Goal: Transaction & Acquisition: Obtain resource

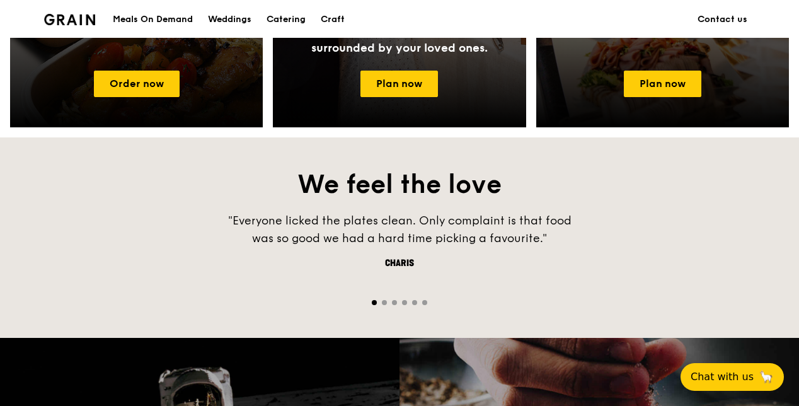
scroll to position [756, 0]
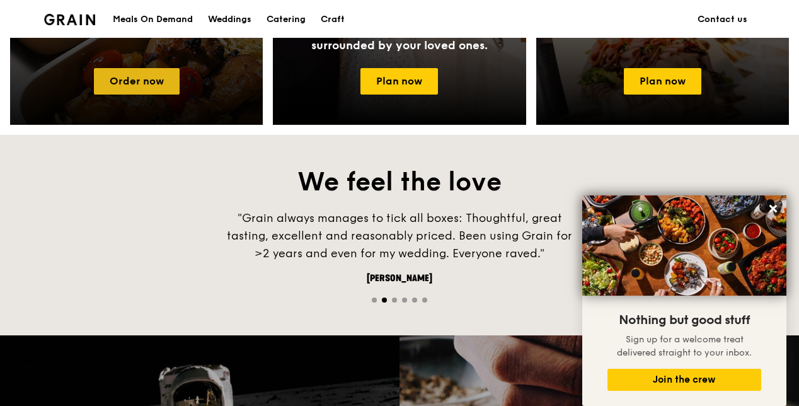
click at [141, 73] on link "Order now" at bounding box center [137, 81] width 86 height 26
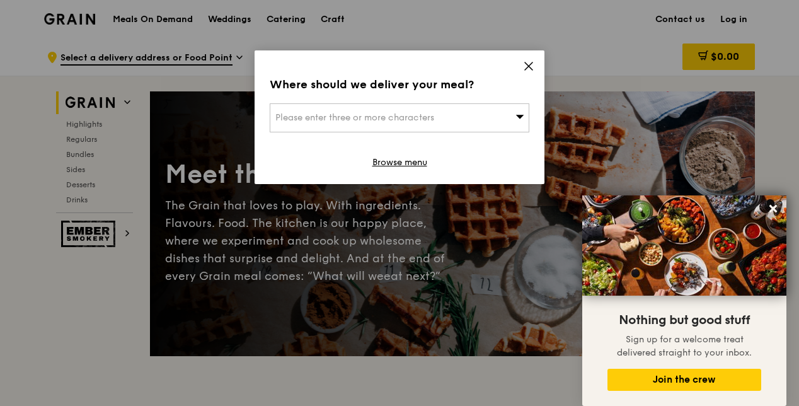
click at [526, 66] on icon at bounding box center [528, 65] width 11 height 11
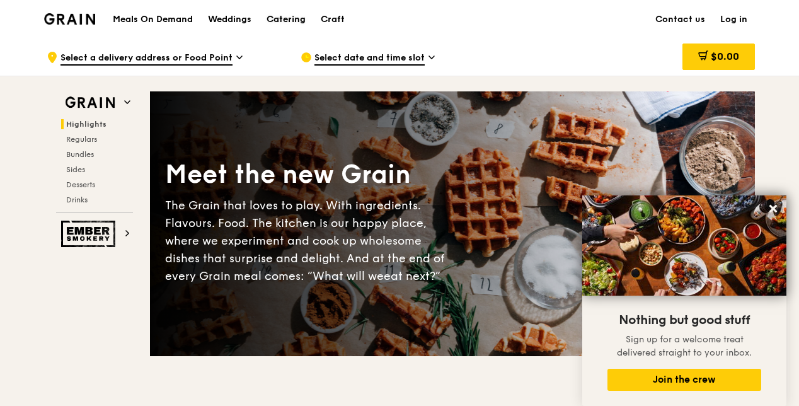
click at [302, 15] on div "Catering" at bounding box center [286, 20] width 39 height 38
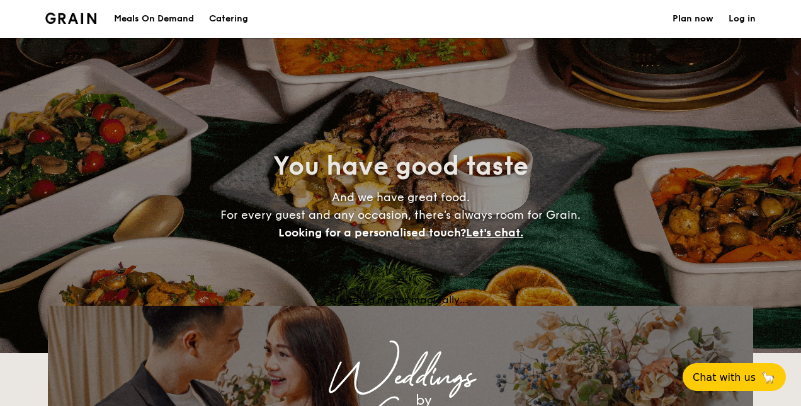
select select
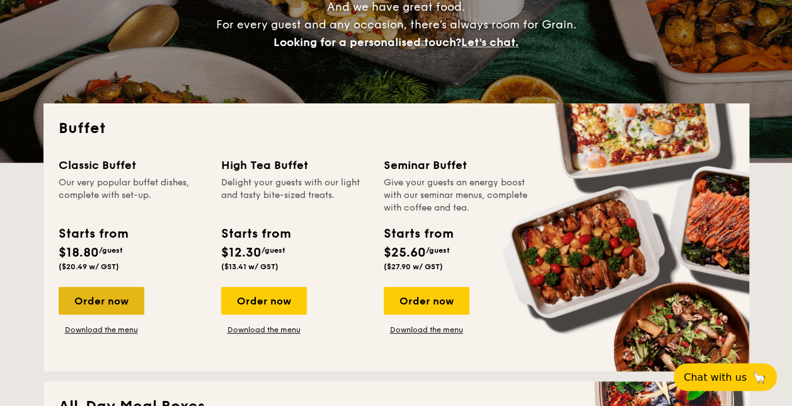
scroll to position [189, 0]
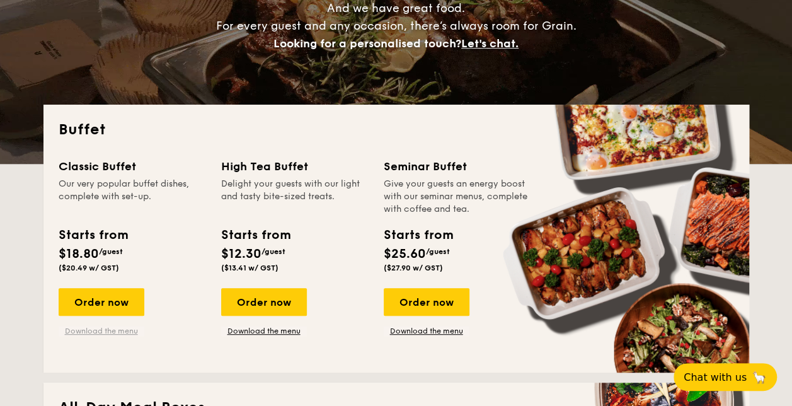
click at [97, 333] on link "Download the menu" at bounding box center [102, 331] width 86 height 10
